Goal: Task Accomplishment & Management: Complete application form

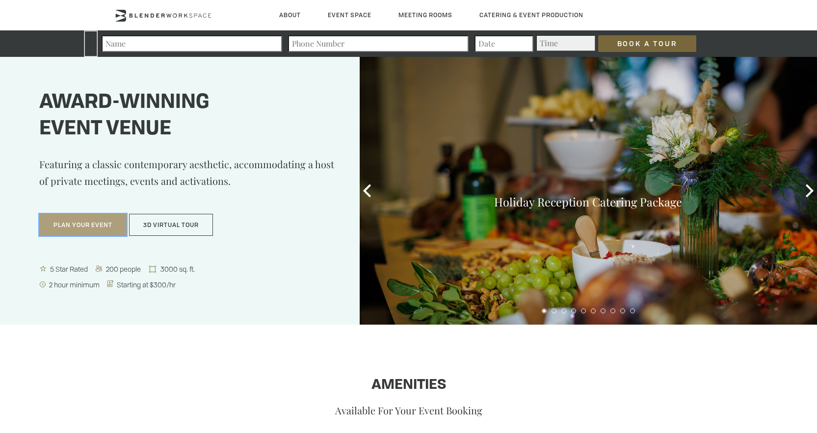
click at [68, 226] on button "Plan Your Event" at bounding box center [82, 225] width 87 height 23
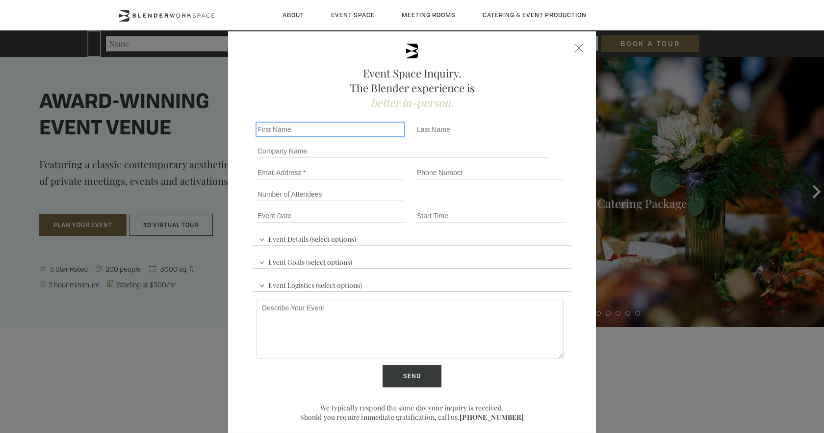
click at [303, 128] on input "First name *" at bounding box center [331, 130] width 148 height 14
type input "[PERSON_NAME]"
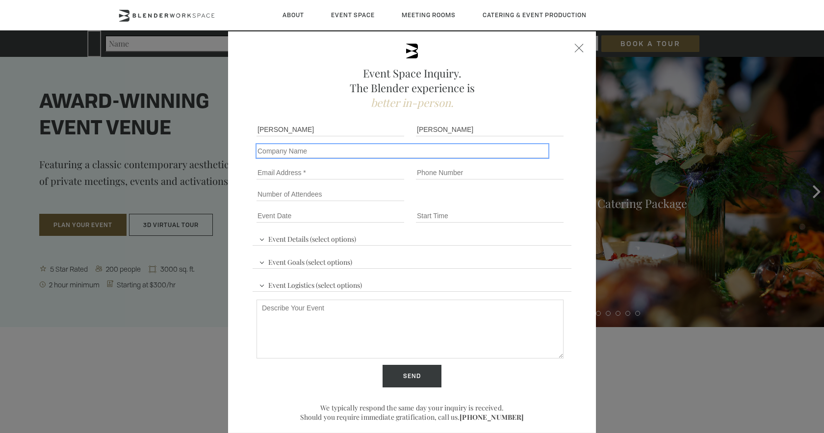
type input "Lauder Institute"
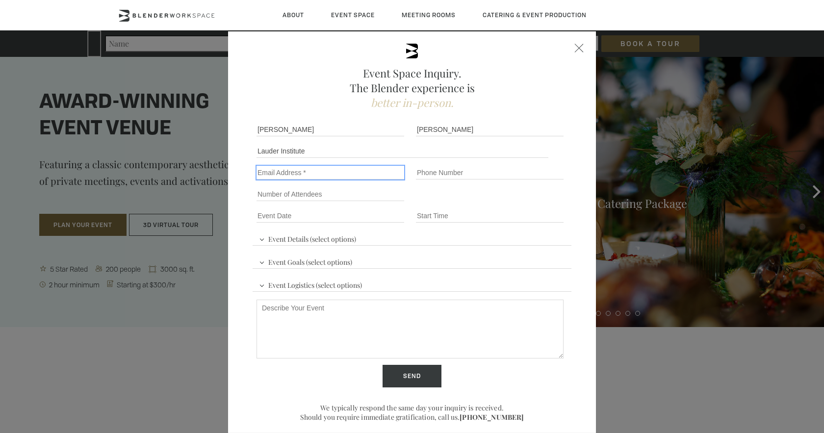
click at [326, 172] on input "Email" at bounding box center [331, 173] width 148 height 14
type input "[EMAIL_ADDRESS][DOMAIN_NAME]"
click at [427, 173] on input "Phone number" at bounding box center [490, 173] width 148 height 14
type input "9173288224"
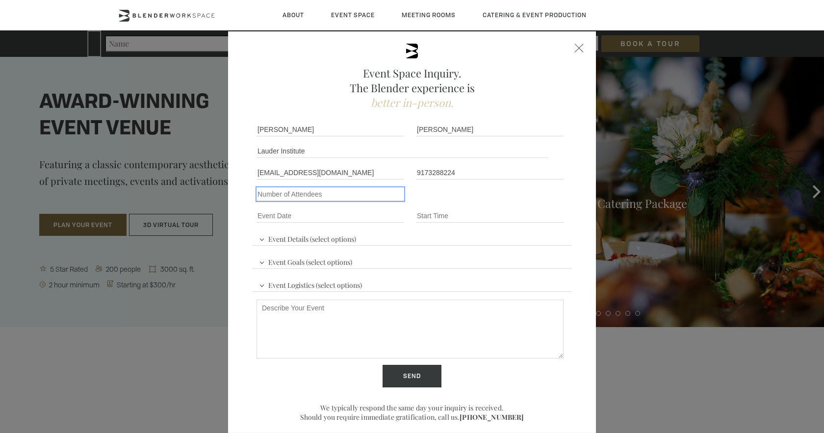
click at [321, 193] on input "Number of Attendees" at bounding box center [331, 194] width 148 height 14
type input "2255"
click at [301, 219] on input "Event Date *" at bounding box center [331, 216] width 148 height 14
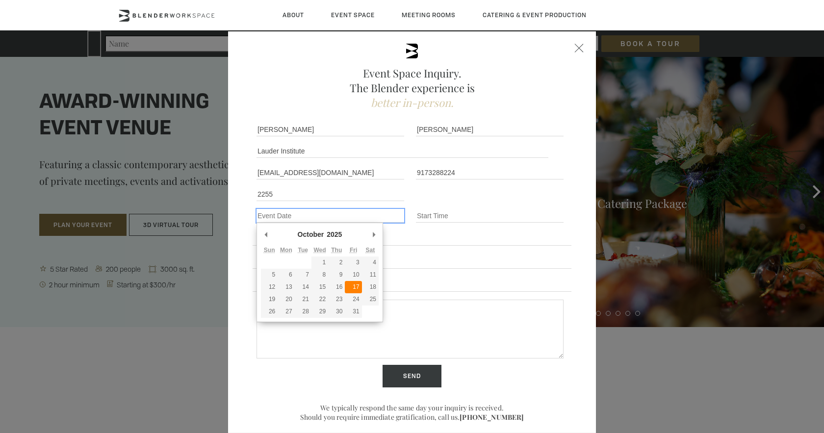
type div "[DATE]"
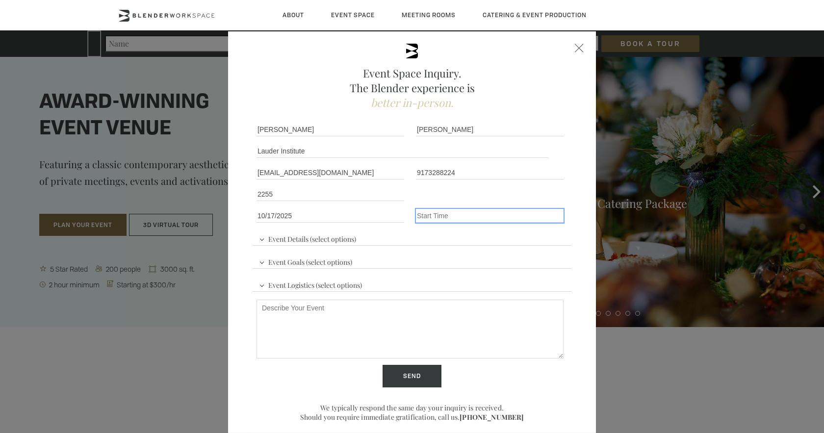
click at [448, 216] on input "Event Time" at bounding box center [490, 216] width 148 height 14
type input "10am"
click at [358, 333] on textarea "Describe Your Event" at bounding box center [410, 329] width 307 height 59
paste textarea "[URL][DOMAIN_NAME]"
type textarea "[URL][DOMAIN_NAME]"
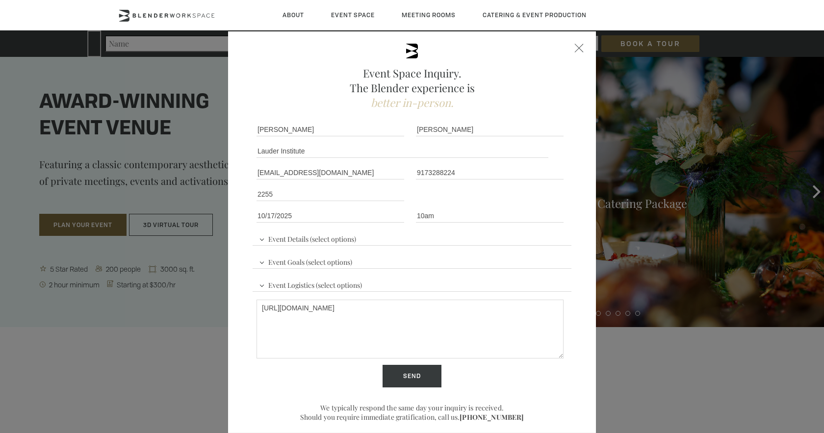
drag, startPoint x: 418, startPoint y: 311, endPoint x: 237, endPoint y: 302, distance: 181.3
click at [237, 302] on div "Event Space Inquiry. The Blender experience is better in-person. Event Details …" at bounding box center [412, 241] width 368 height 420
click at [289, 308] on textarea "Hi, IO" at bounding box center [410, 329] width 307 height 59
paste textarea "Purpose for which the facility will be used: I am hosting a university conferen…"
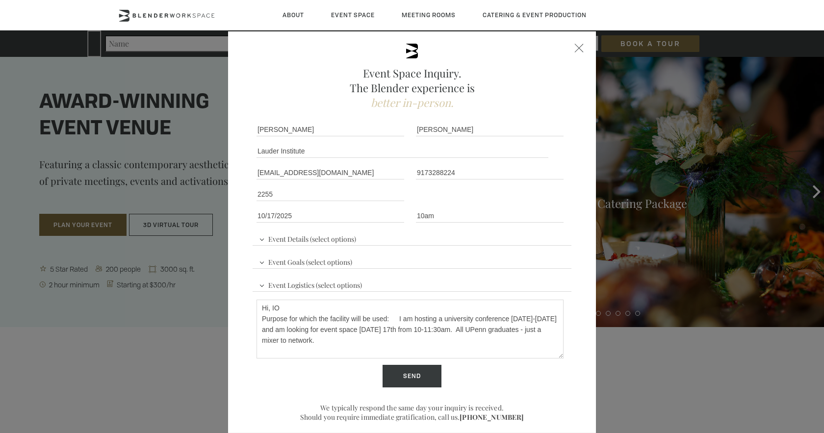
drag, startPoint x: 291, startPoint y: 310, endPoint x: 225, endPoint y: 302, distance: 66.8
click at [228, 302] on div "Event Space Inquiry. The Blender experience is better in-person. Event Details …" at bounding box center [412, 241] width 368 height 420
drag, startPoint x: 394, startPoint y: 319, endPoint x: 242, endPoint y: 297, distance: 153.6
click at [248, 301] on div "Event Space Inquiry. The Blender experience is better in-person. Event Details …" at bounding box center [412, 241] width 368 height 420
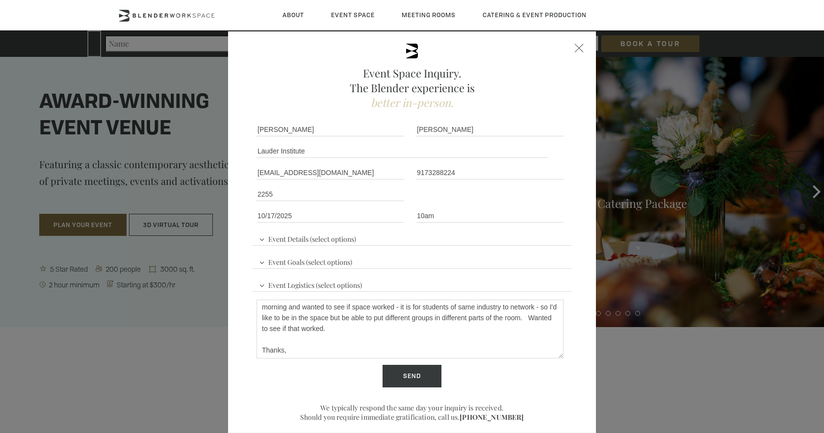
scroll to position [41, 0]
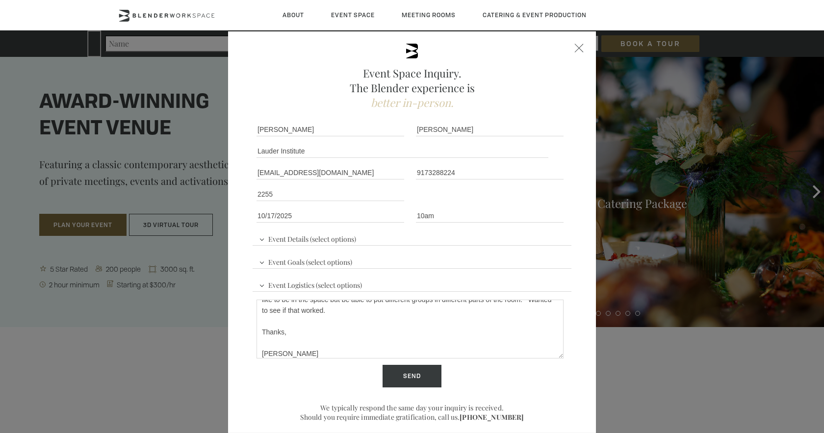
click at [319, 233] on span "Event Details (select options)" at bounding box center [308, 238] width 102 height 15
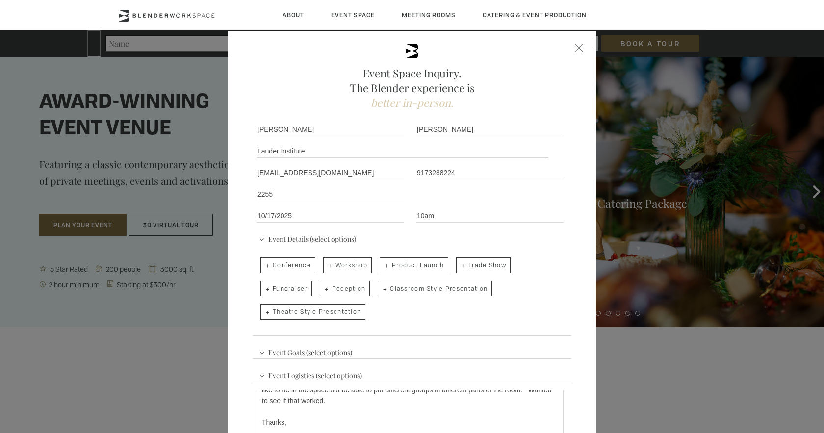
click at [525, 301] on ul "Conference Workshop Product Launch Trade Show Fundraiser Reception Classroom St…" at bounding box center [410, 289] width 307 height 70
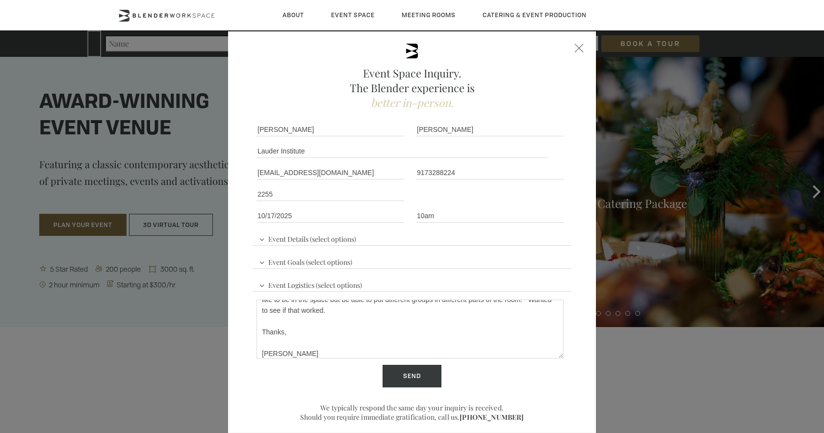
click at [297, 262] on span "Event Goals (select options)" at bounding box center [306, 261] width 98 height 15
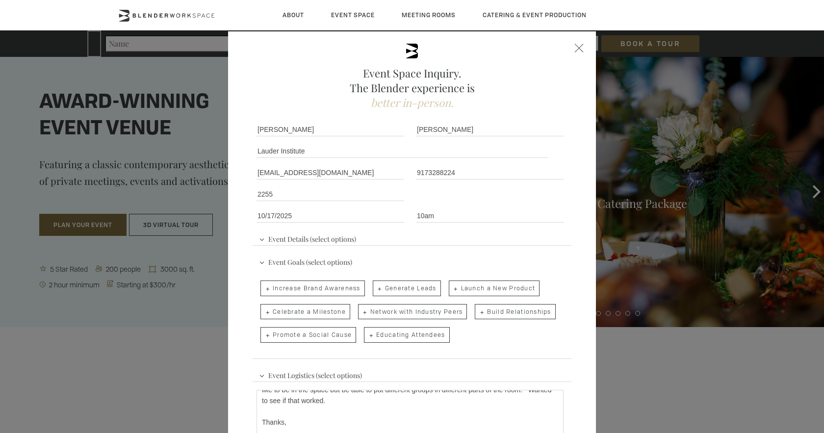
click at [548, 273] on div "Event Goals (select options) Increase Brand Awareness Generate Leads Launch a N…" at bounding box center [412, 304] width 319 height 109
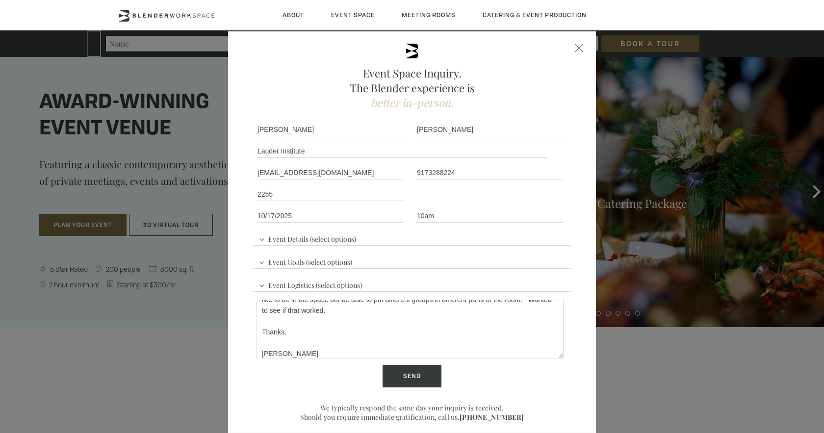
click at [339, 288] on span "Event Logistics (select options)" at bounding box center [311, 284] width 108 height 15
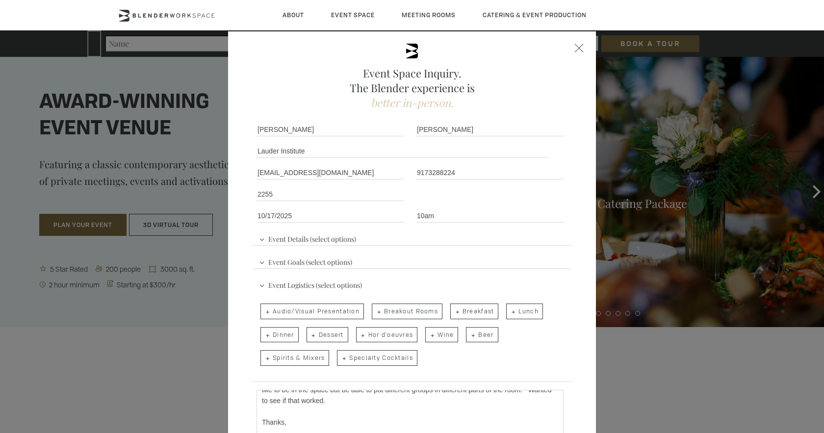
click at [546, 278] on div "Event Logistics (select options) Audio/Visual Presentation Breakout Rooms Break…" at bounding box center [412, 327] width 319 height 109
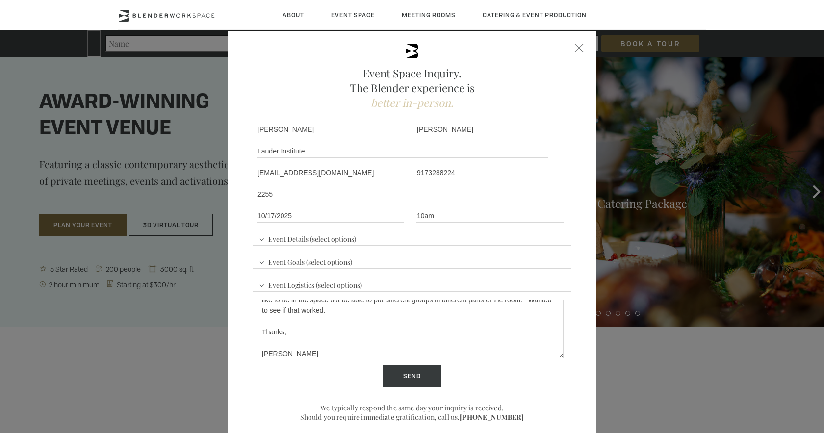
scroll to position [18, 0]
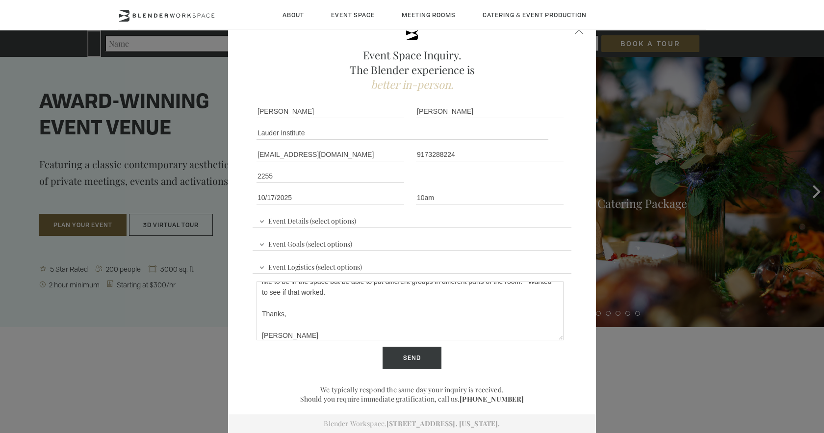
click at [369, 295] on textarea "I am organizing a university conference [DATE]-[DATE] and am looking for an eve…" at bounding box center [410, 311] width 307 height 59
type textarea "I am organizing a university conference [DATE]-[DATE] and am looking for an eve…"
click at [405, 358] on input "Send" at bounding box center [412, 358] width 59 height 23
